Goal: Find specific page/section: Find specific page/section

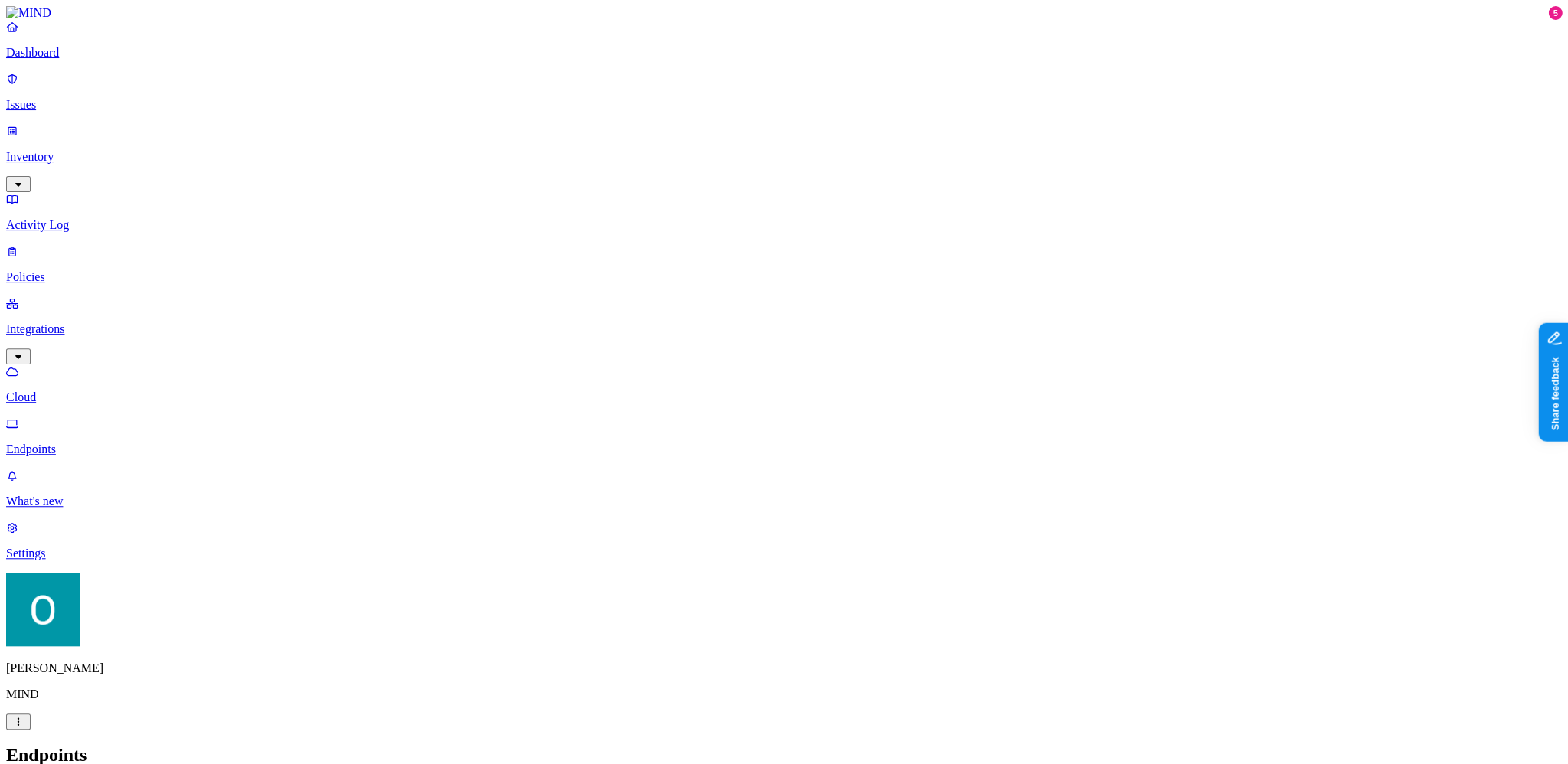
type input "w"
type input "o"
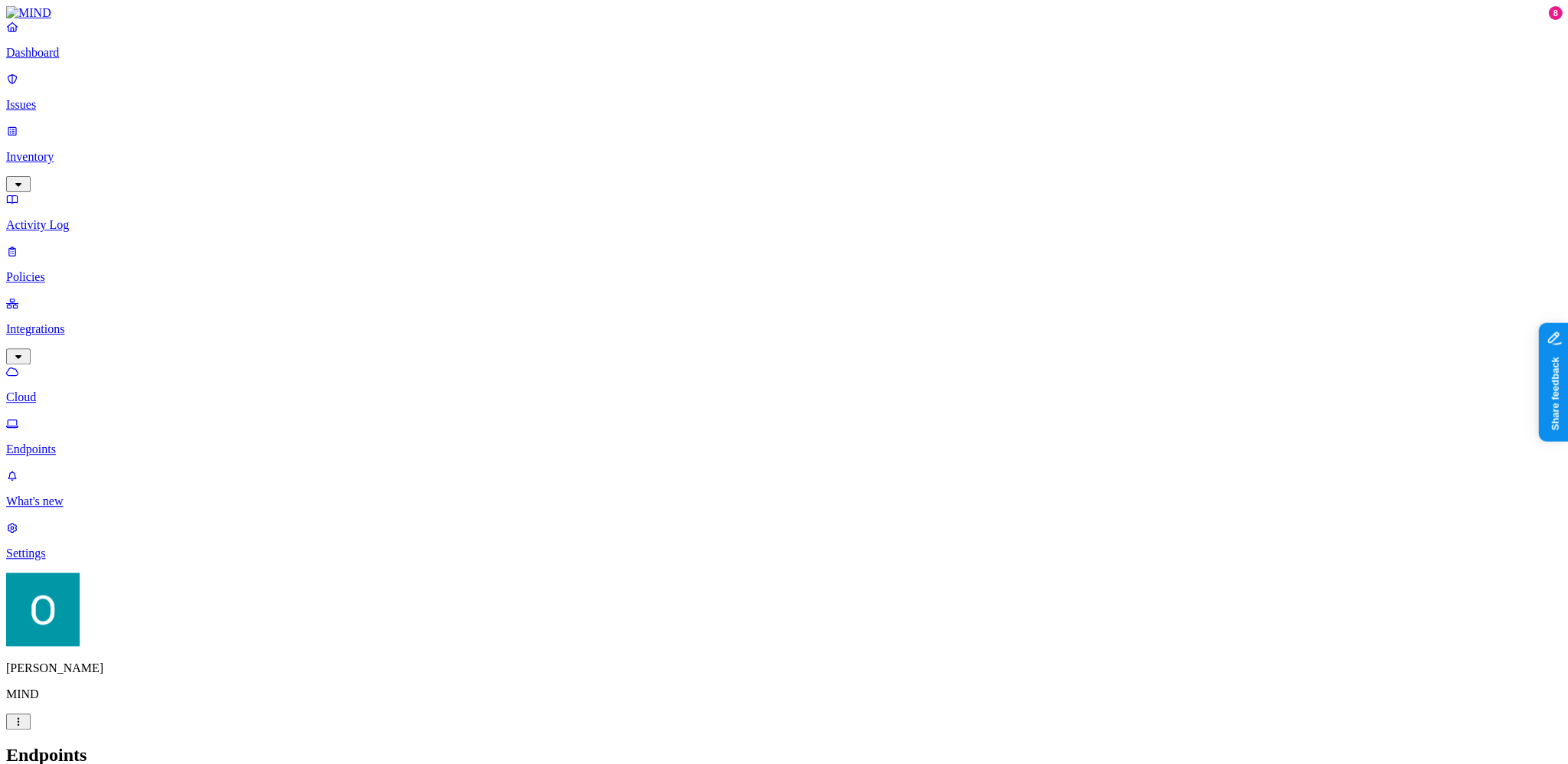
type input "o"
type input "windows"
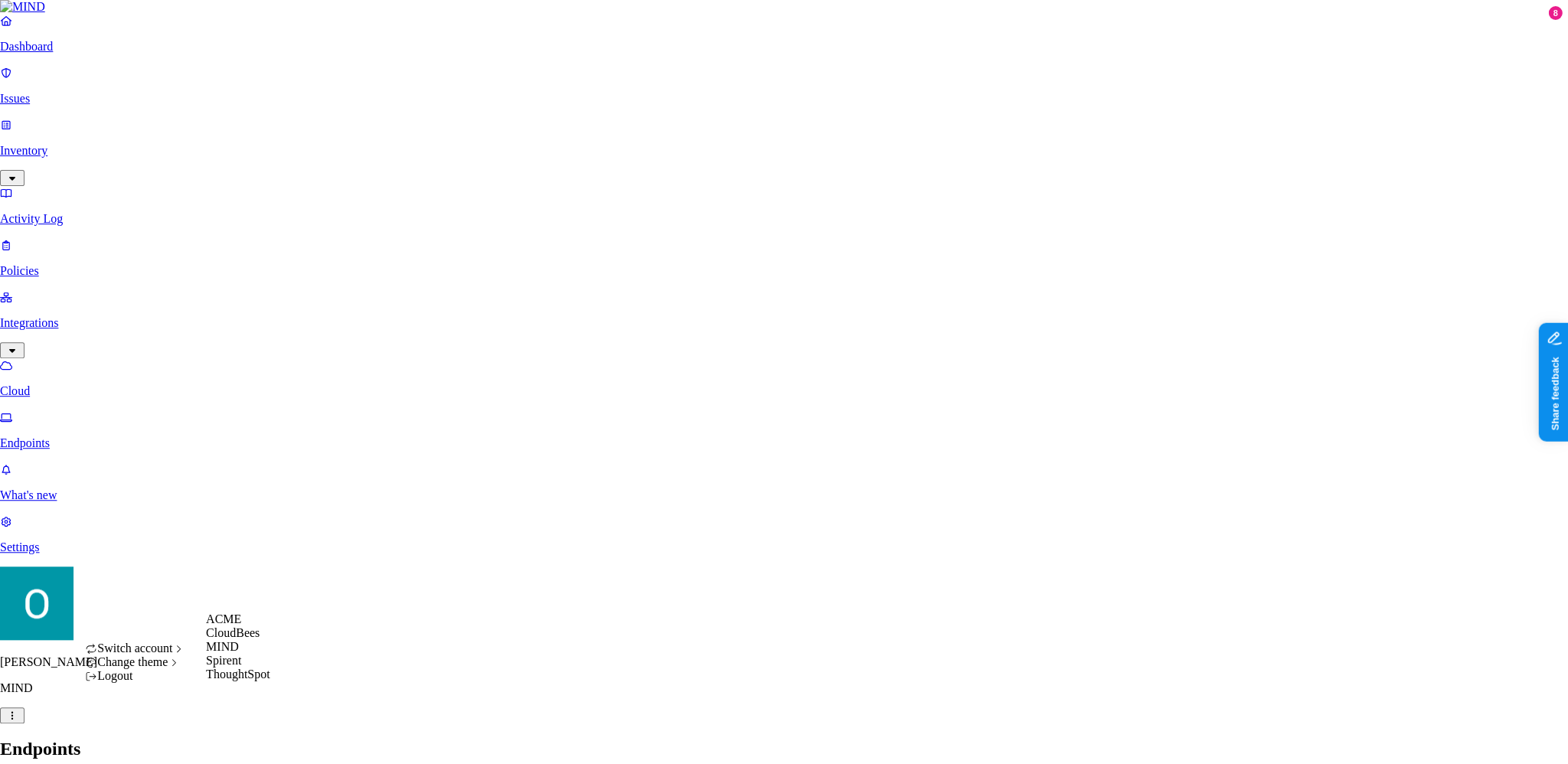
click at [260, 626] on div "ACME" at bounding box center [238, 619] width 64 height 14
